Goal: Navigation & Orientation: Find specific page/section

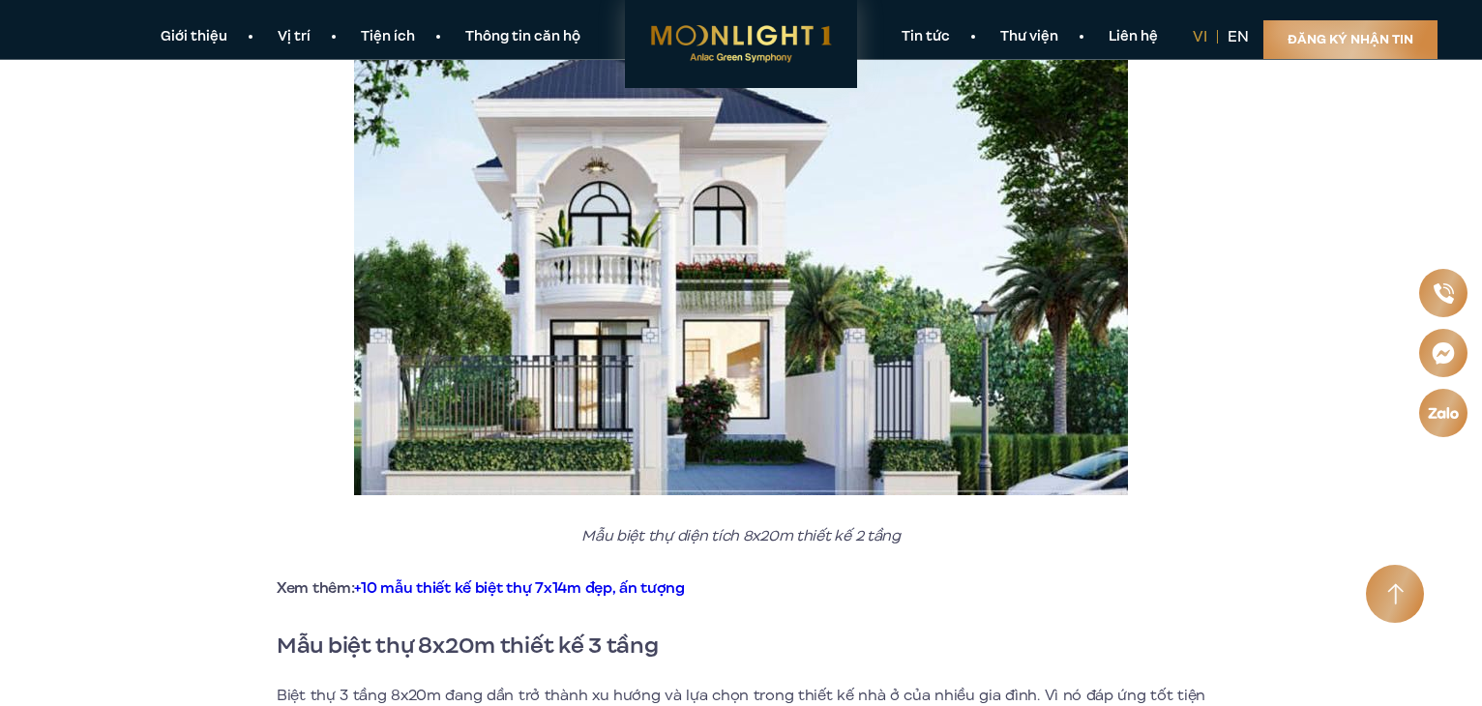
scroll to position [1451, 0]
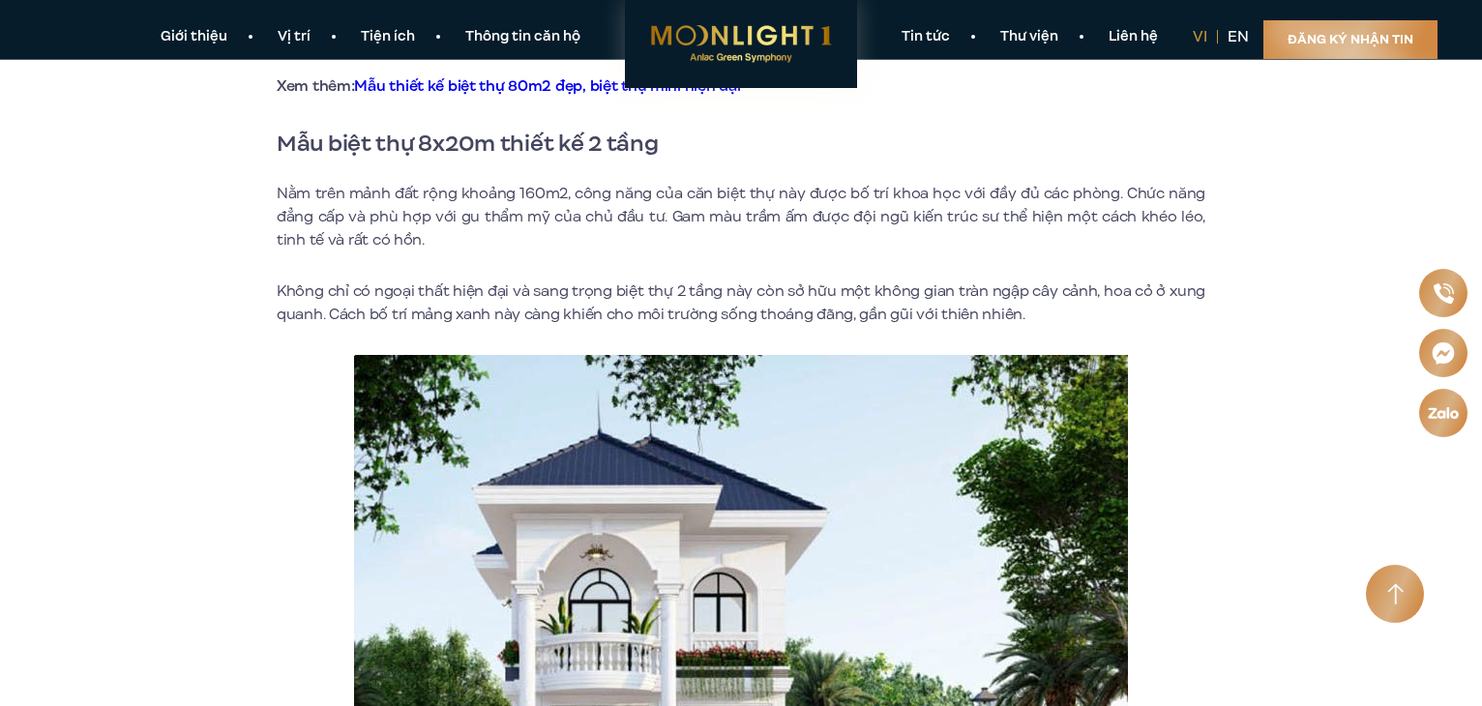
click at [777, 244] on p "Nằm trên mảnh đất rộng khoảng 160m2, công năng của căn biệt thự này được bố trí…" at bounding box center [741, 217] width 928 height 70
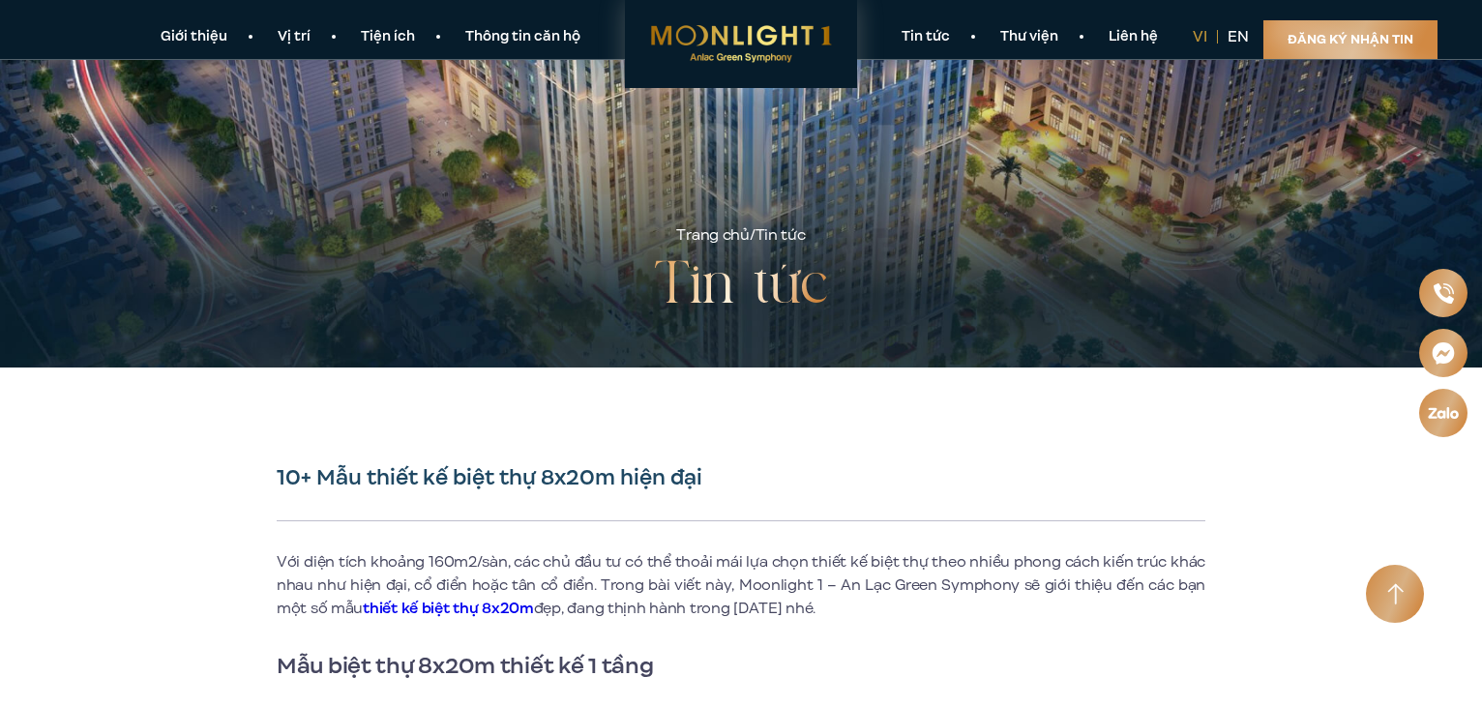
scroll to position [97, 0]
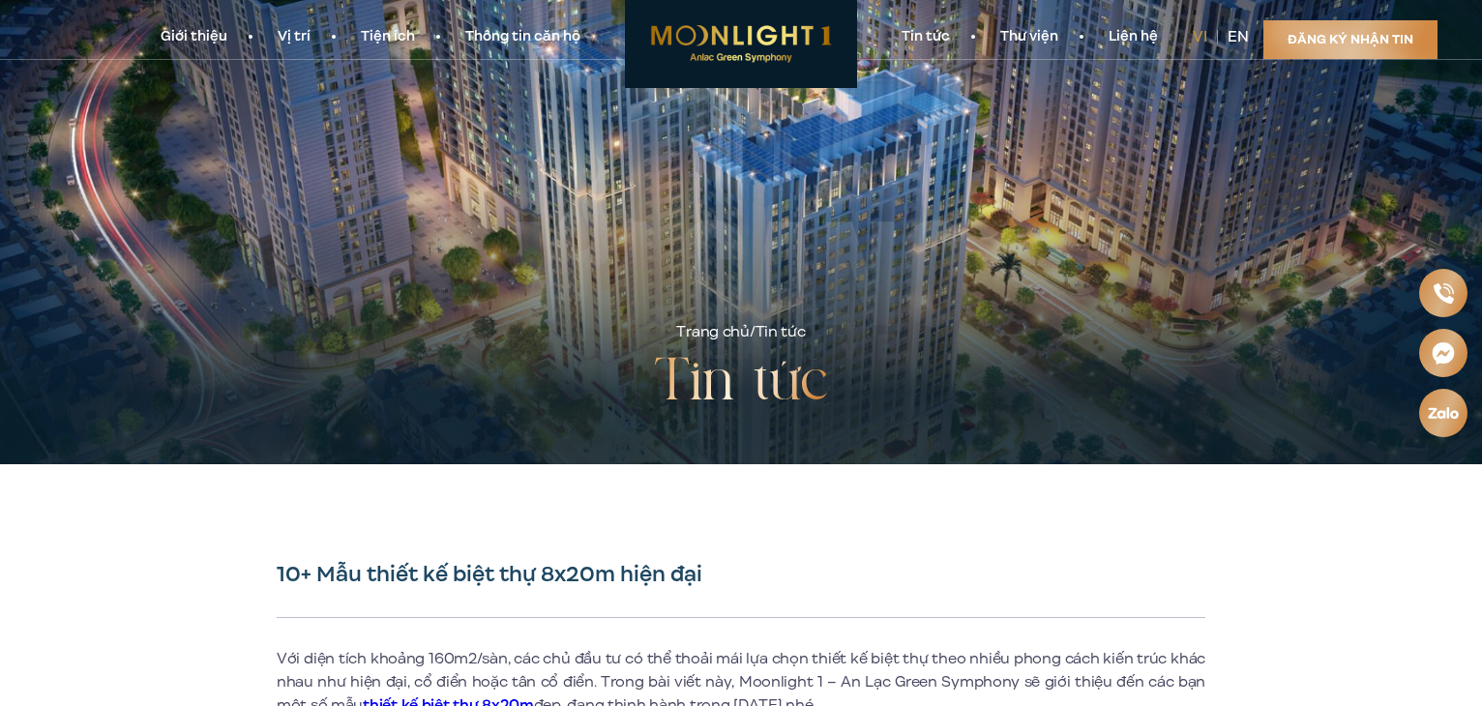
click at [291, 51] on section "Giới thiệu Vị trí Tiện ích Thông tin căn hộ Tin tức Thư viện Liên hệ vi en Đăng…" at bounding box center [741, 30] width 1482 height 60
click at [292, 46] on link "Vị trí" at bounding box center [293, 37] width 83 height 20
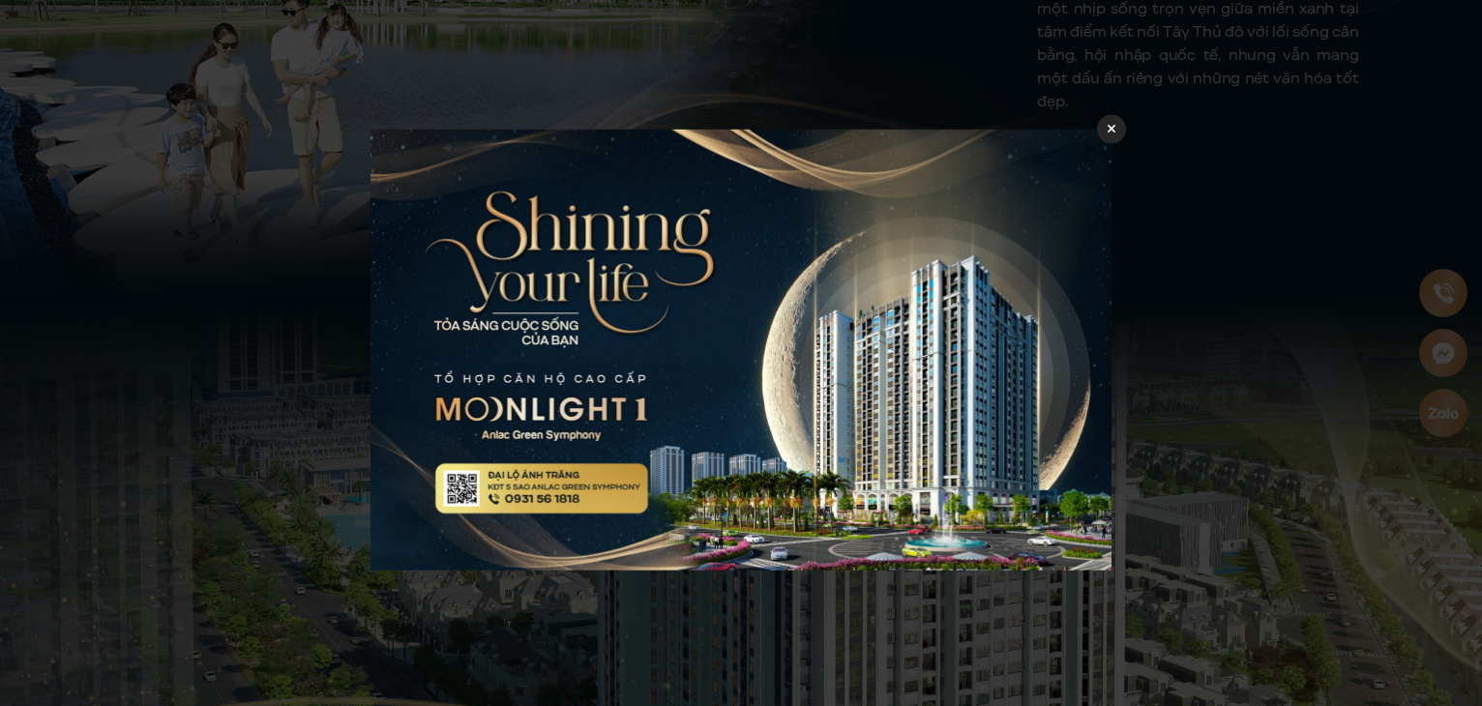
scroll to position [2402, 0]
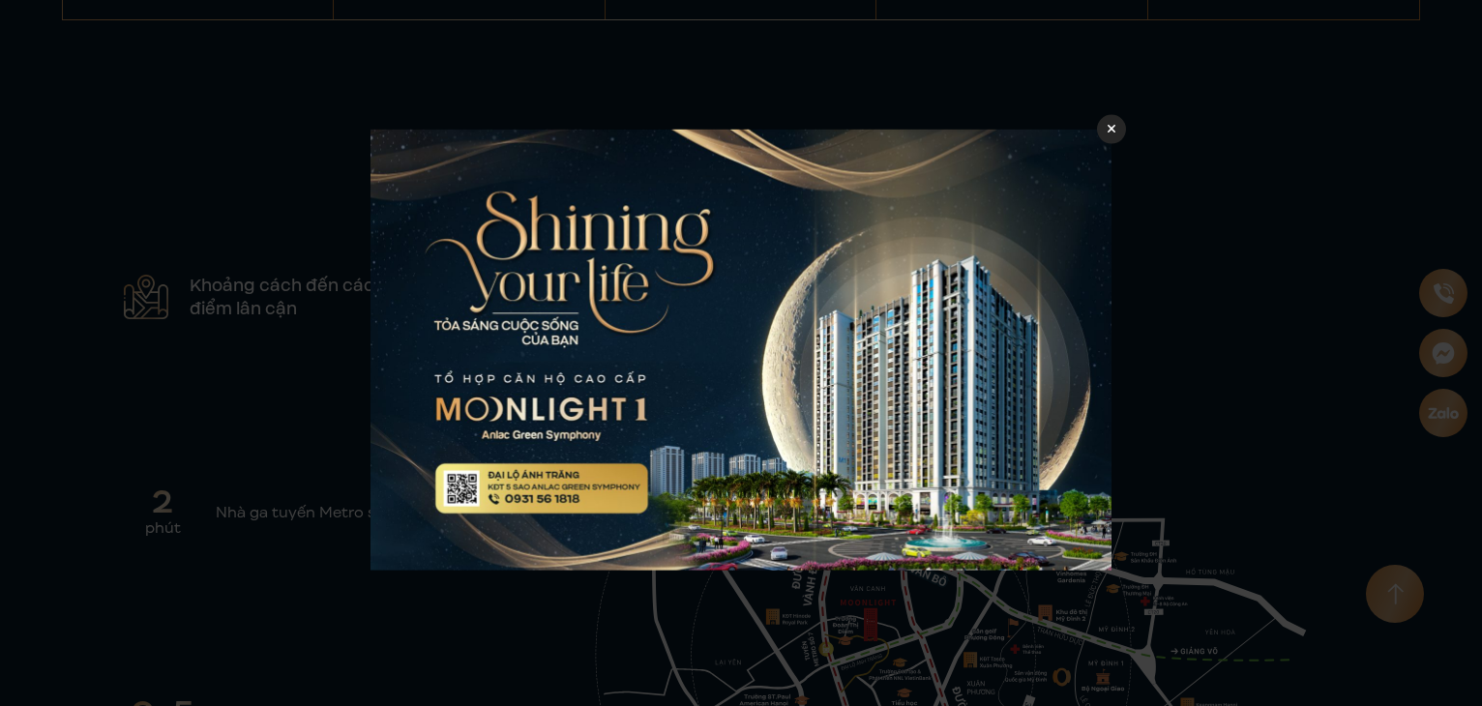
click at [1114, 132] on icon at bounding box center [1111, 130] width 9 height 14
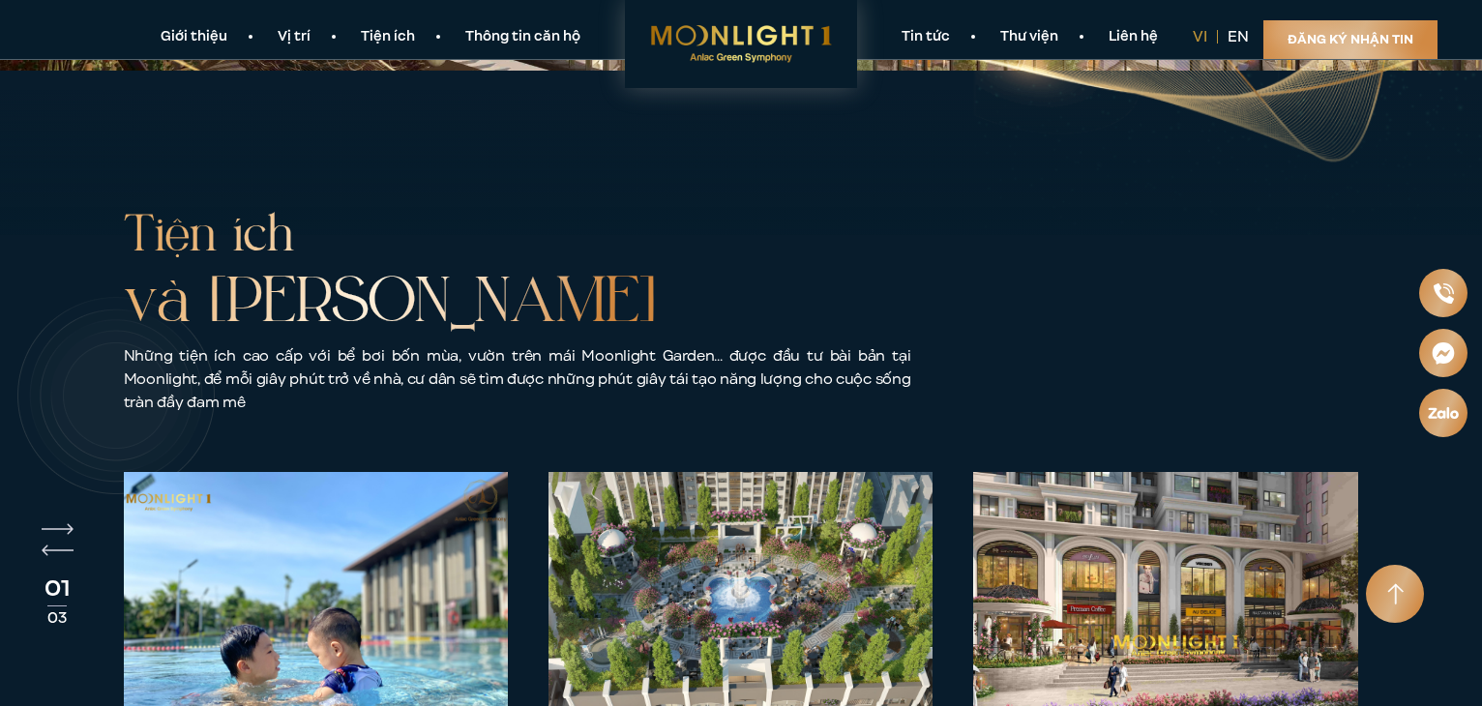
scroll to position [5416, 0]
